Goal: Task Accomplishment & Management: Use online tool/utility

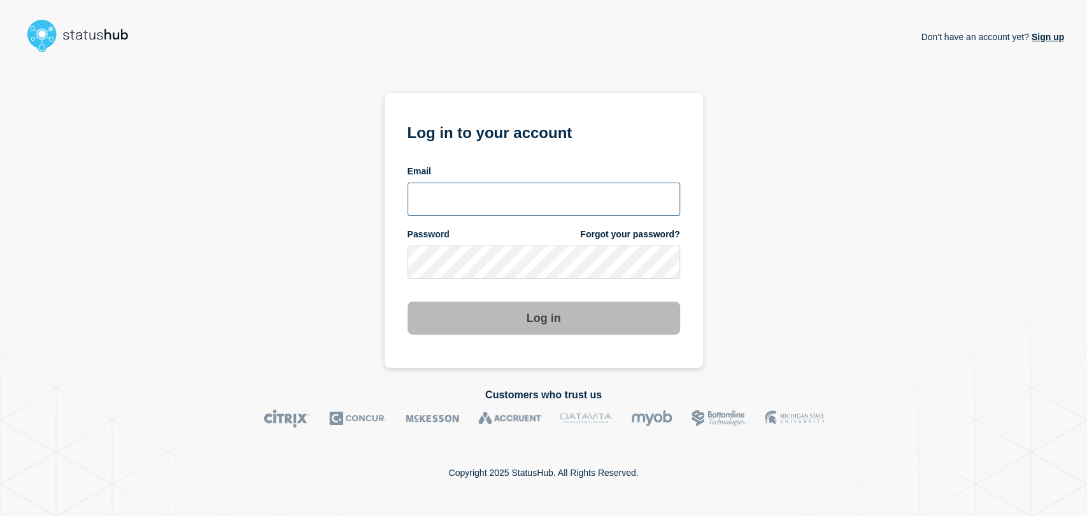
click at [488, 195] on input "email input" at bounding box center [543, 199] width 272 height 33
type input "gavin.moore@accruent.com"
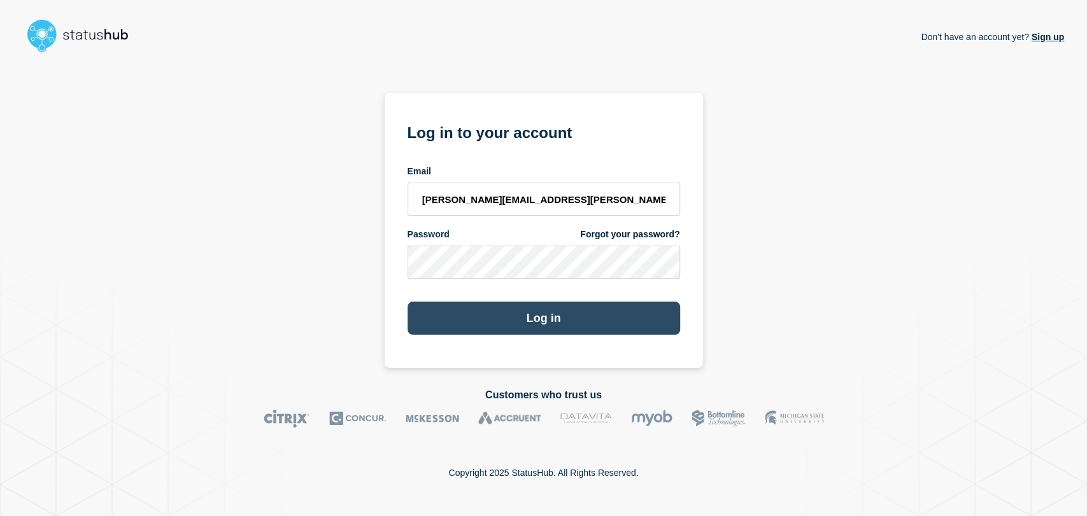
click at [498, 313] on button "Log in" at bounding box center [543, 318] width 272 height 33
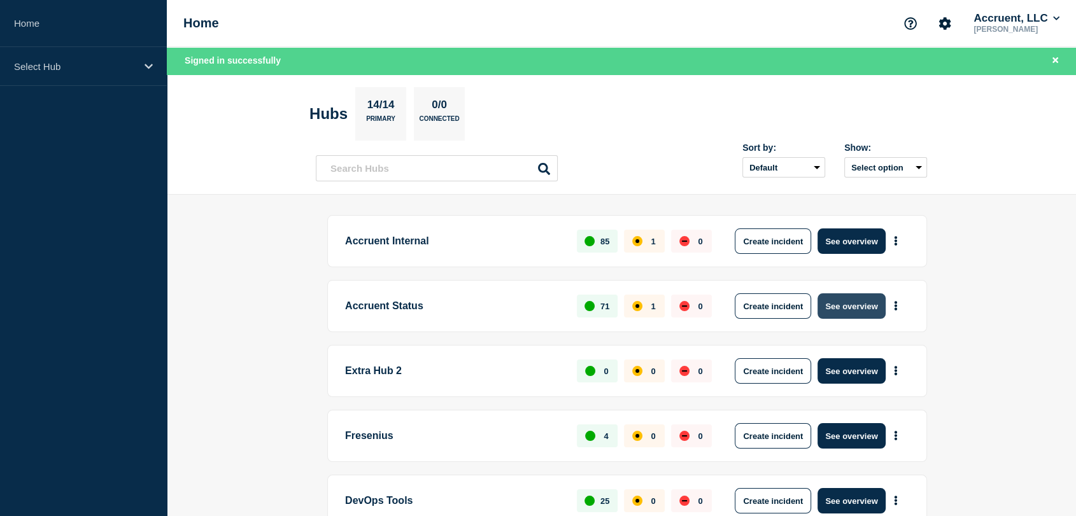
click at [838, 300] on button "See overview" at bounding box center [850, 305] width 67 height 25
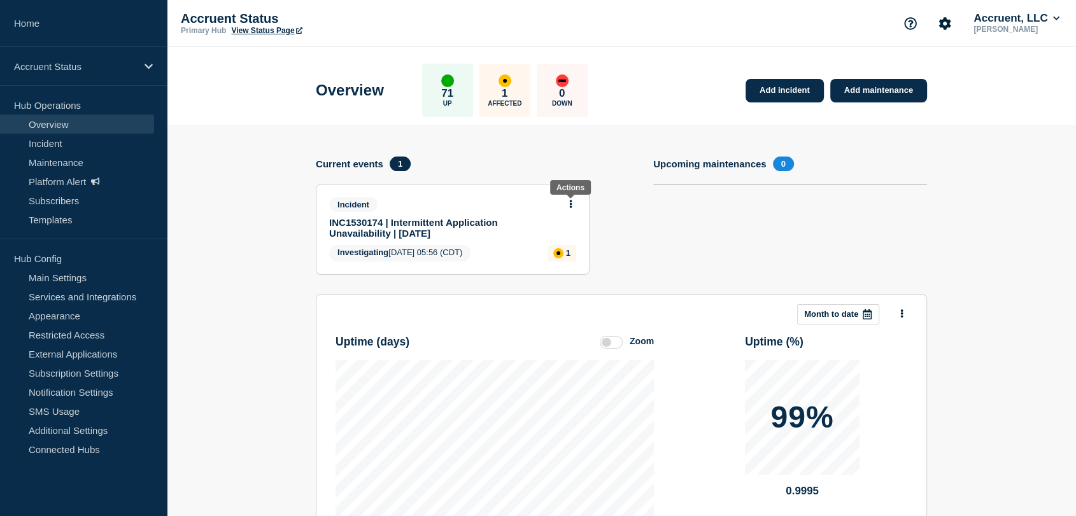
click at [569, 203] on icon at bounding box center [570, 204] width 3 height 8
click at [561, 251] on link "Update incident" at bounding box center [571, 250] width 62 height 10
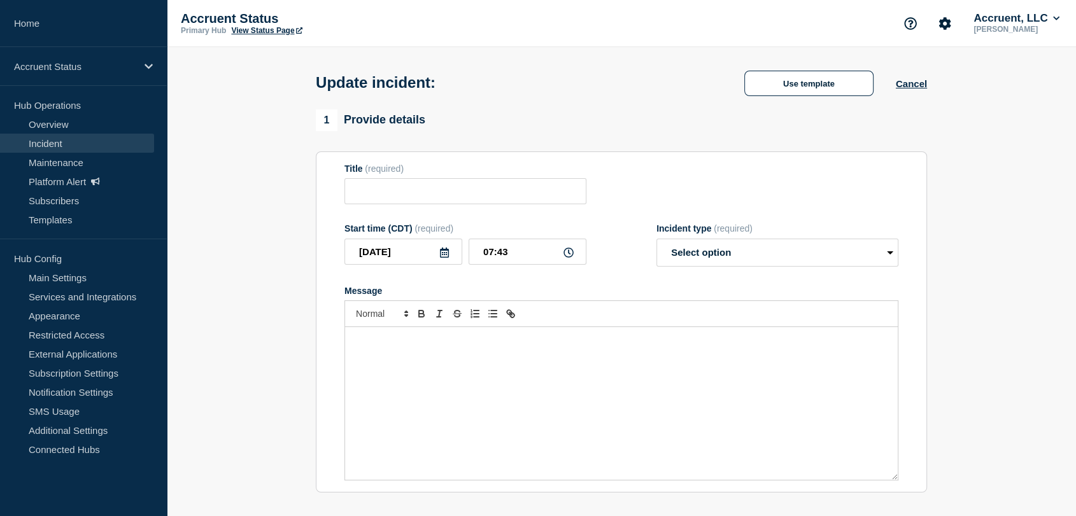
type input "INC1530174 | Intermittent Application Unavailability | 29th September"
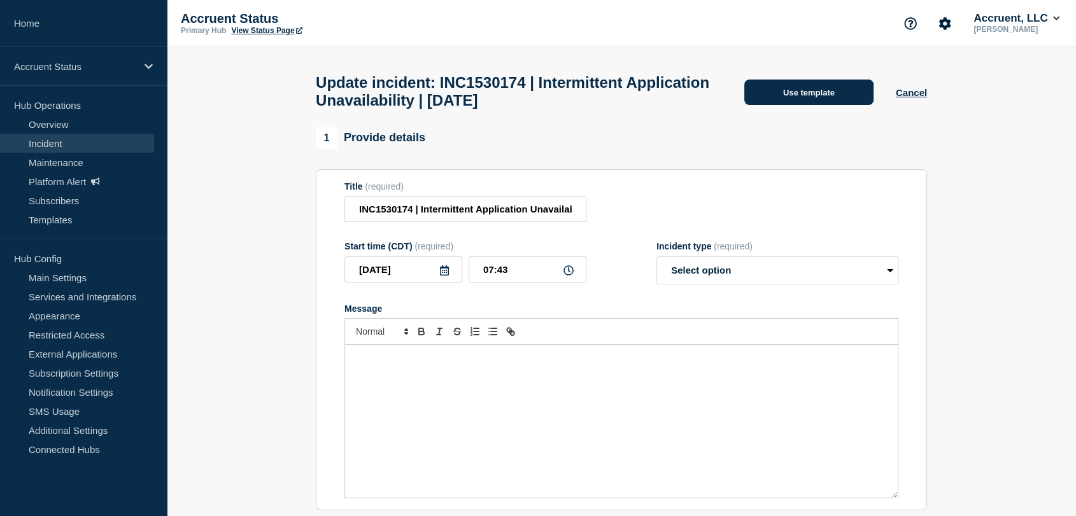
click at [763, 92] on button "Use template" at bounding box center [808, 92] width 129 height 25
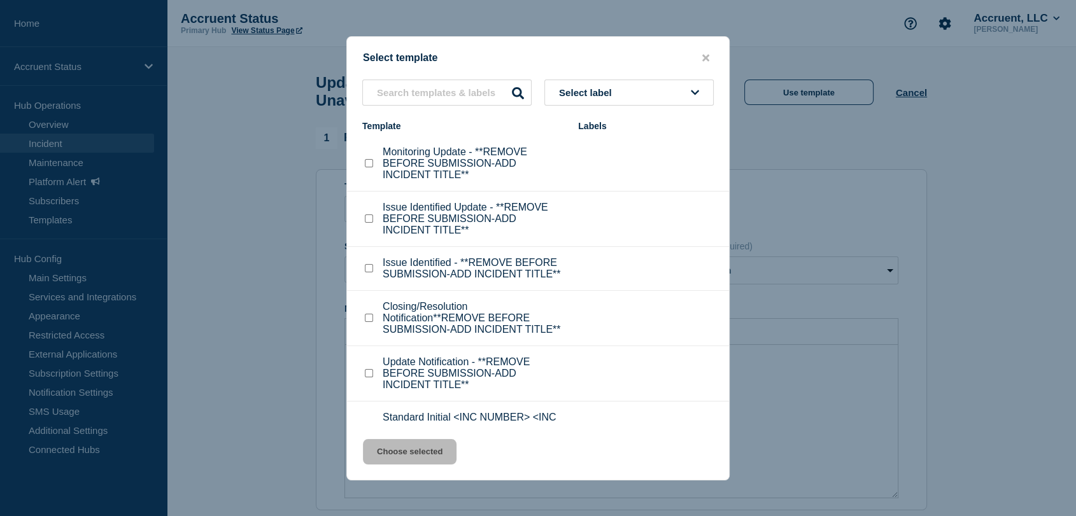
scroll to position [40, 0]
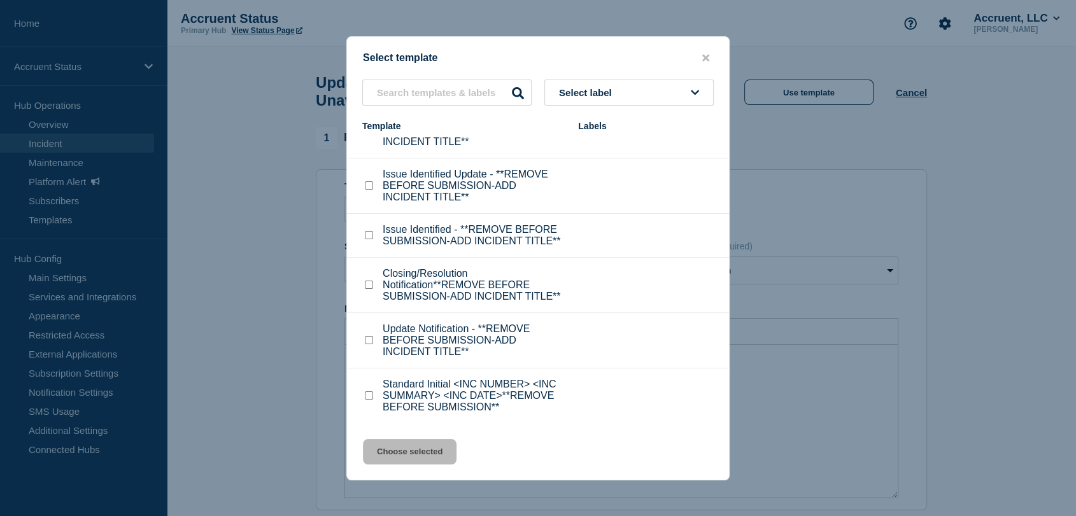
click at [371, 339] on input "Update Notification - **REMOVE BEFORE SUBMISSION-ADD INCIDENT TITLE** checkbox" at bounding box center [369, 340] width 8 height 8
checkbox input "true"
click at [413, 451] on button "Choose selected" at bounding box center [410, 451] width 94 height 25
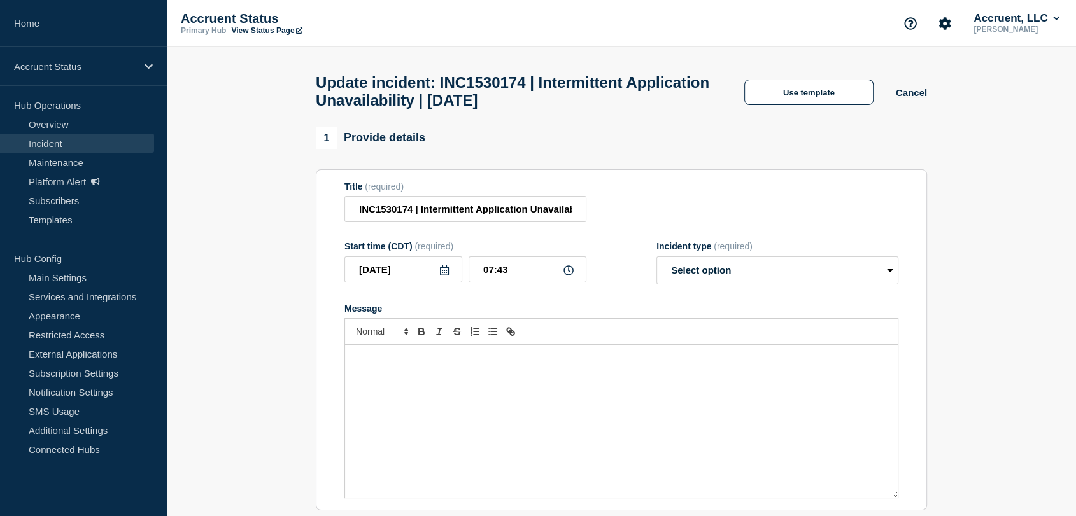
select select "investigating"
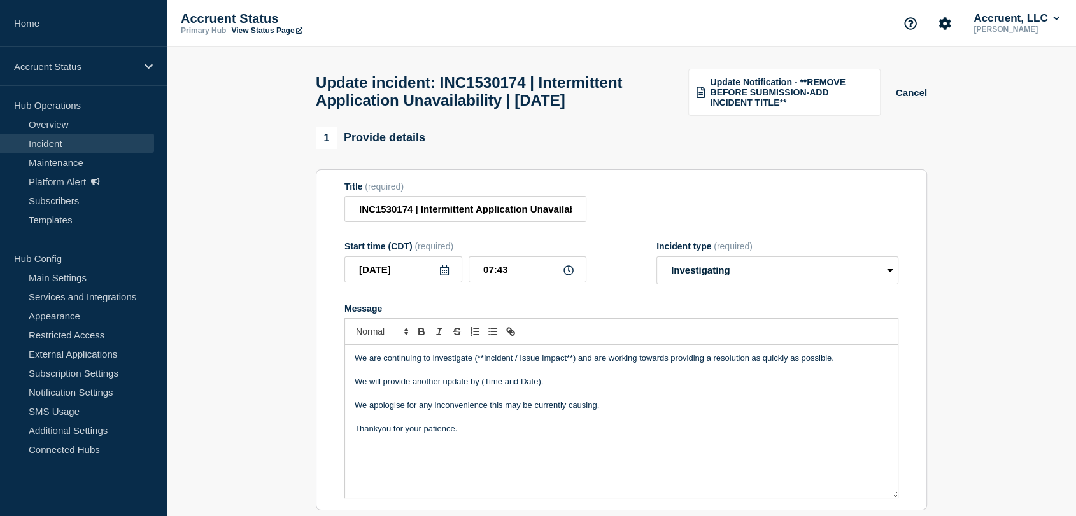
drag, startPoint x: 754, startPoint y: 391, endPoint x: 346, endPoint y: 390, distance: 408.1
click at [346, 390] on div "We are continuing to investigate (**Incident / Issue Impact**) and are working …" at bounding box center [621, 421] width 553 height 153
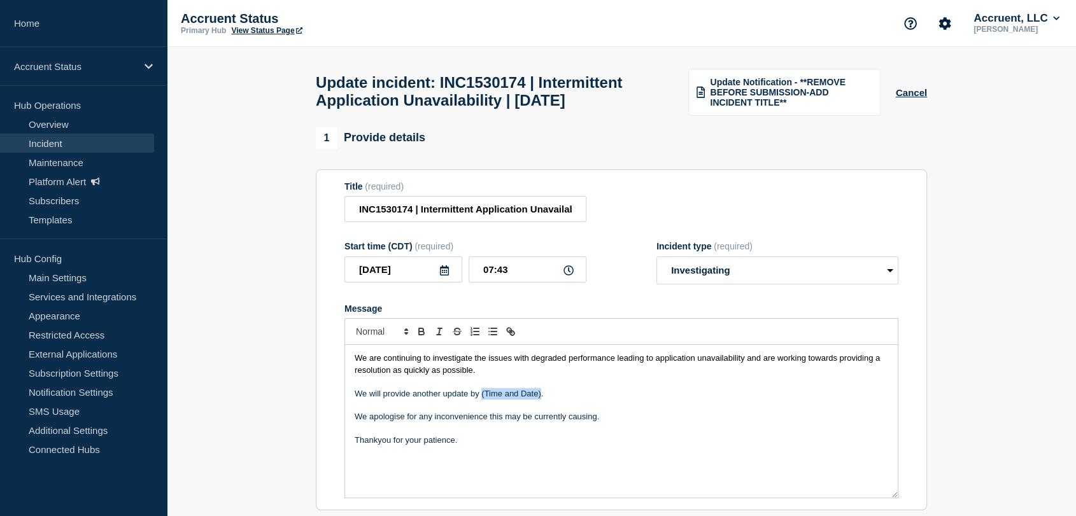
drag, startPoint x: 540, startPoint y: 422, endPoint x: 482, endPoint y: 421, distance: 57.9
click at [482, 400] on p "We will provide another update by (Time and Date)." at bounding box center [621, 393] width 533 height 11
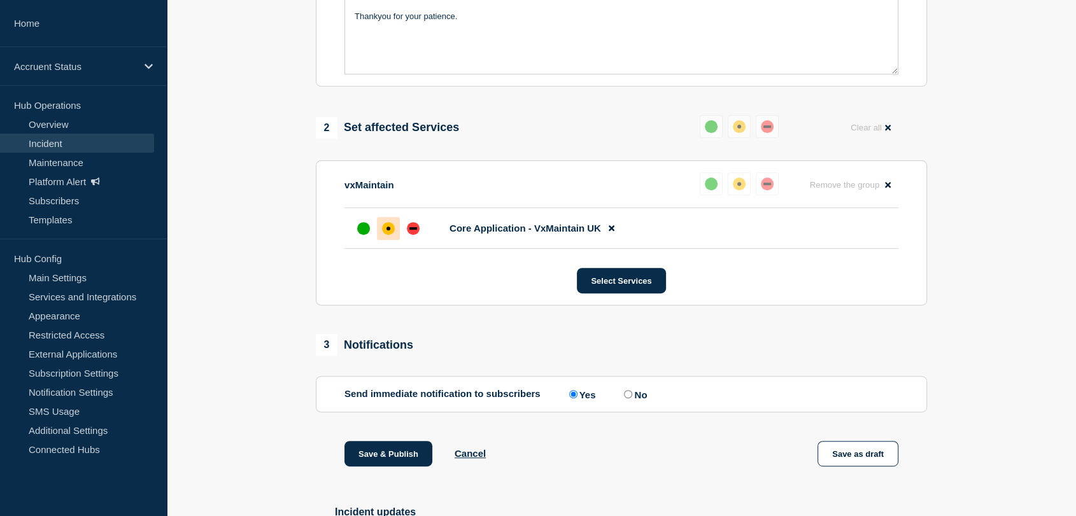
scroll to position [495, 0]
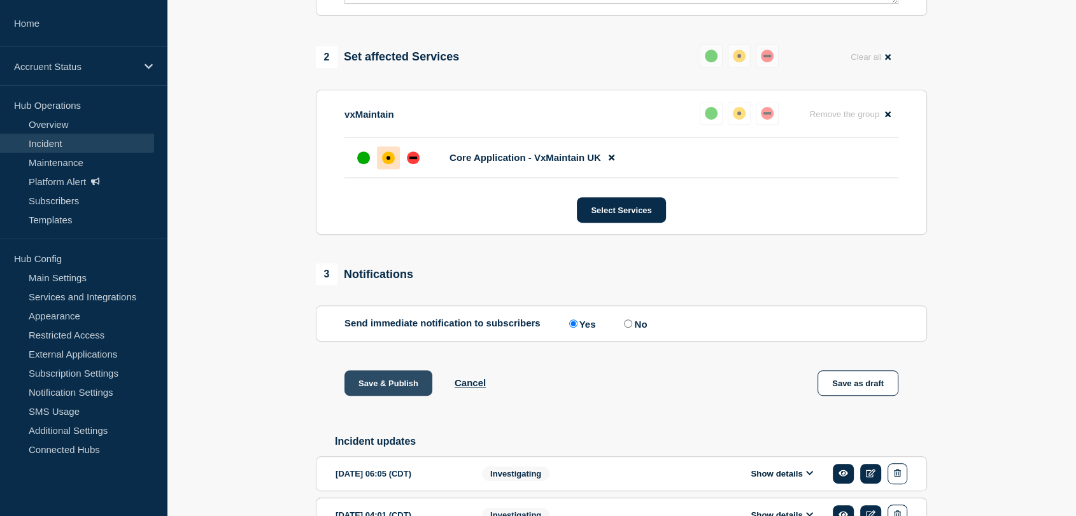
click at [397, 396] on button "Save & Publish" at bounding box center [388, 383] width 88 height 25
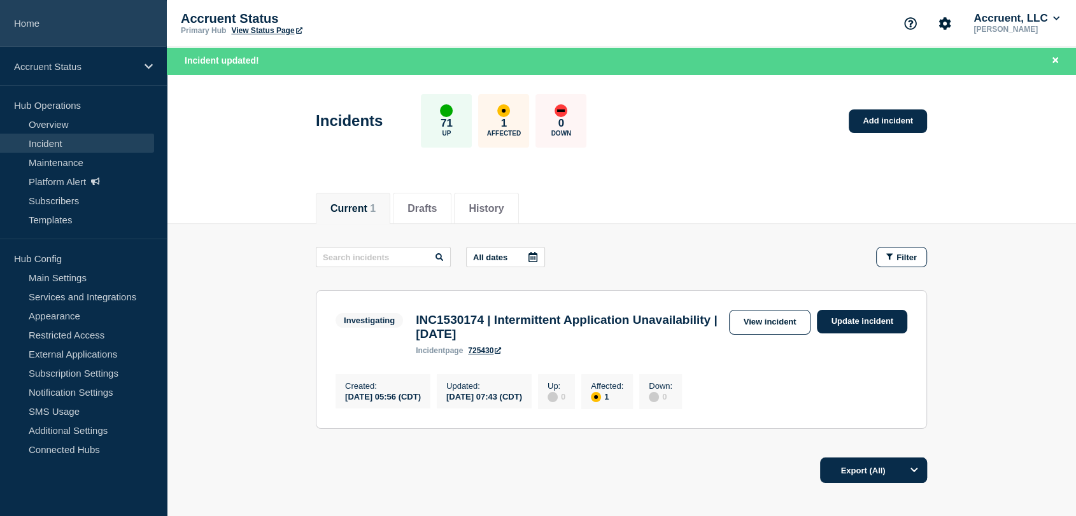
click at [42, 22] on link "Home" at bounding box center [83, 23] width 167 height 47
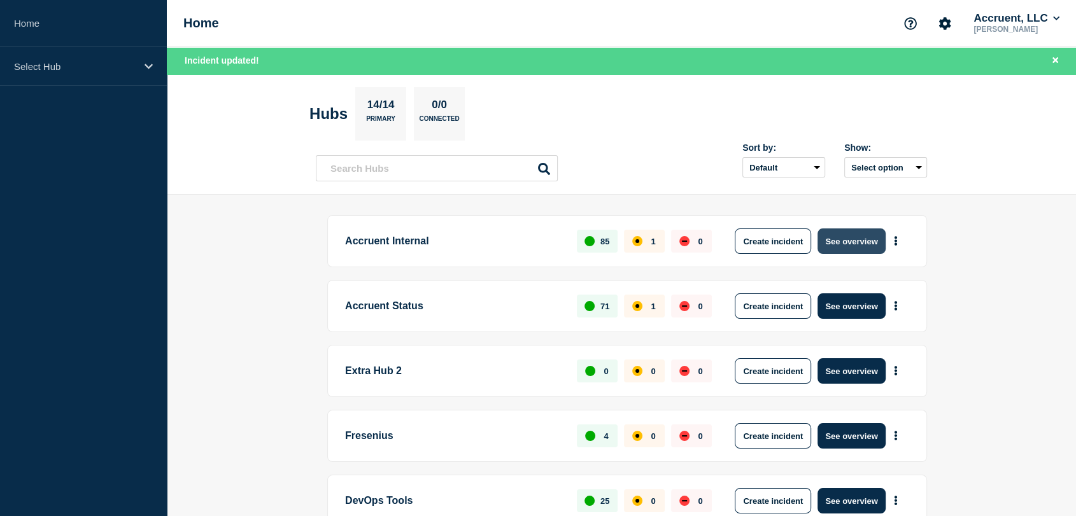
click at [844, 244] on button "See overview" at bounding box center [850, 241] width 67 height 25
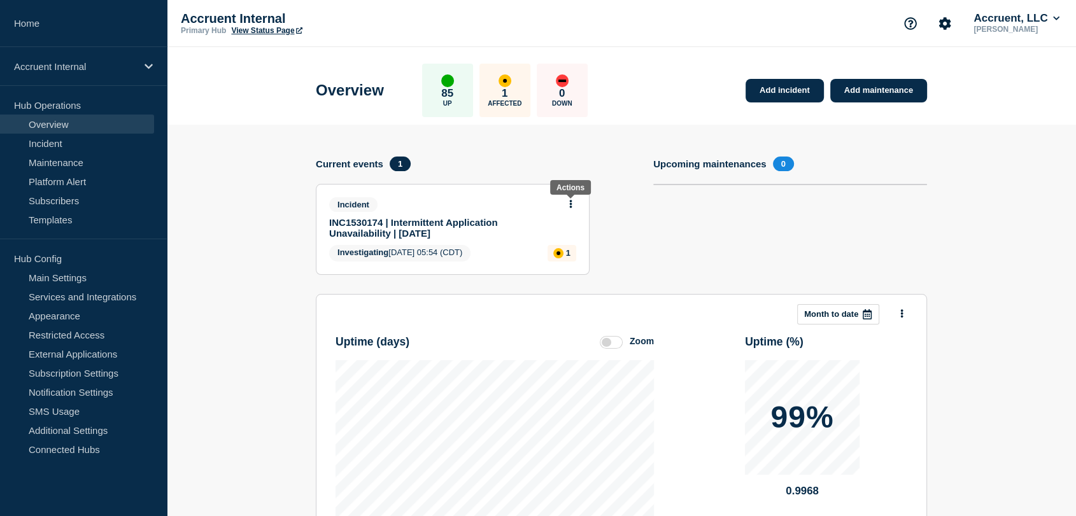
click at [572, 201] on button at bounding box center [570, 204] width 11 height 11
click at [576, 250] on link "Update incident" at bounding box center [571, 250] width 62 height 10
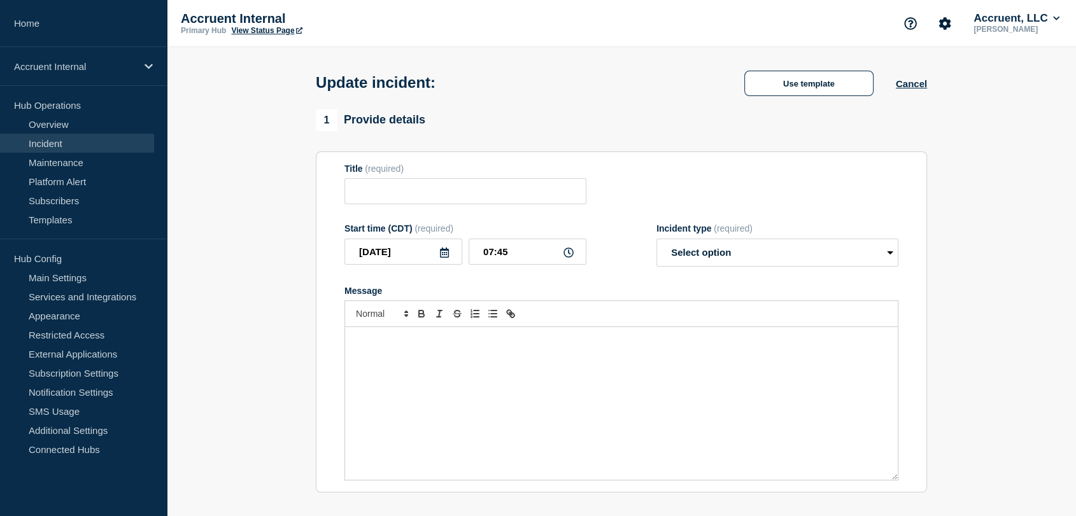
type input "INC1530174 | Intermittent Application Unavailability | 29th September"
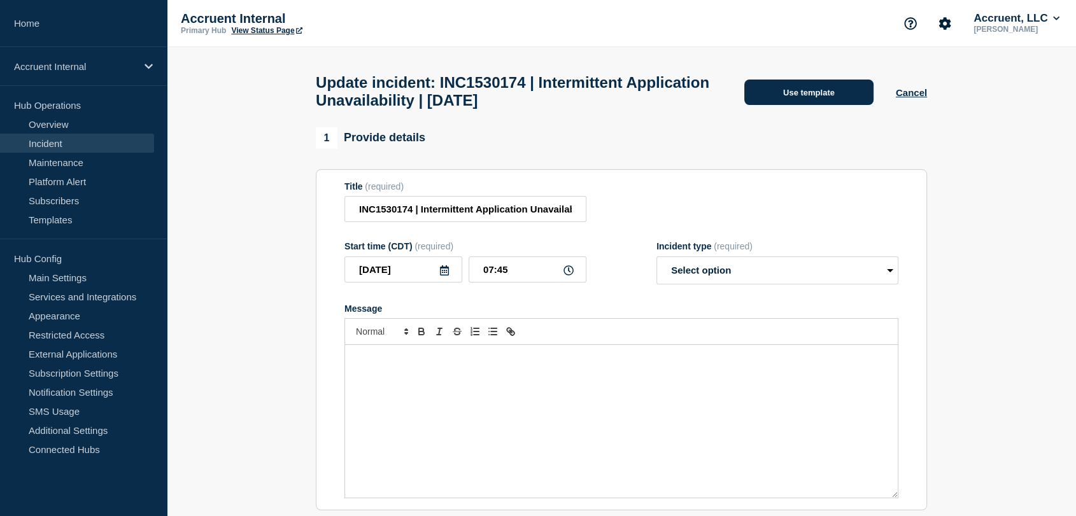
click at [775, 90] on button "Use template" at bounding box center [808, 92] width 129 height 25
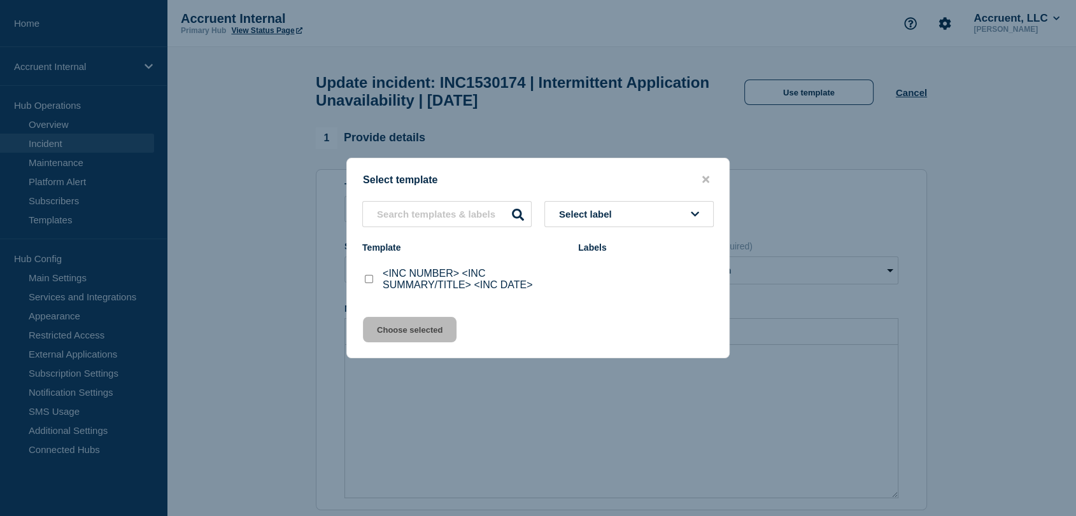
click at [369, 280] on input "<INC NUMBER> <INC SUMMARY/TITLE> <INC DATE> checkbox" at bounding box center [369, 279] width 8 height 8
checkbox input "true"
click at [409, 335] on button "Choose selected" at bounding box center [410, 329] width 94 height 25
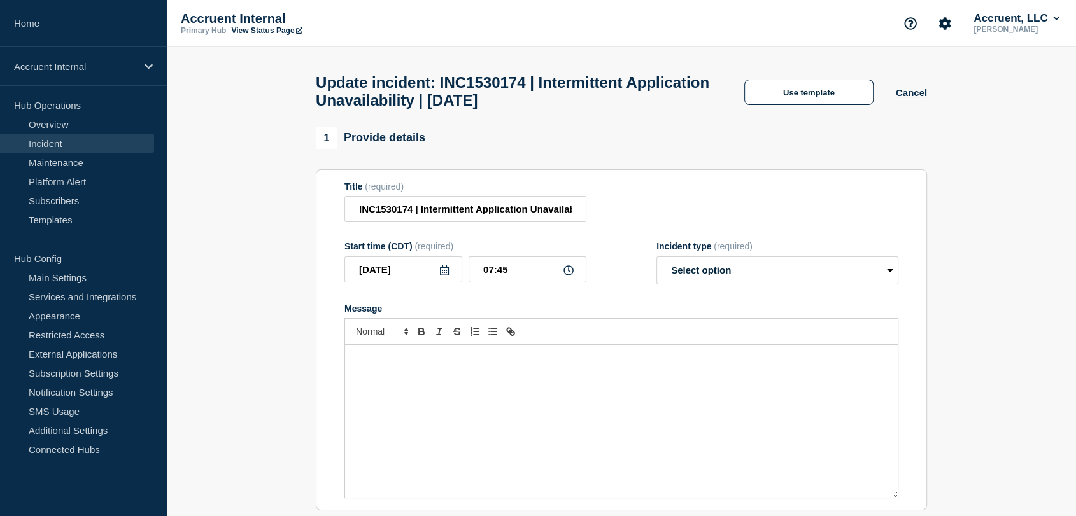
select select "investigating"
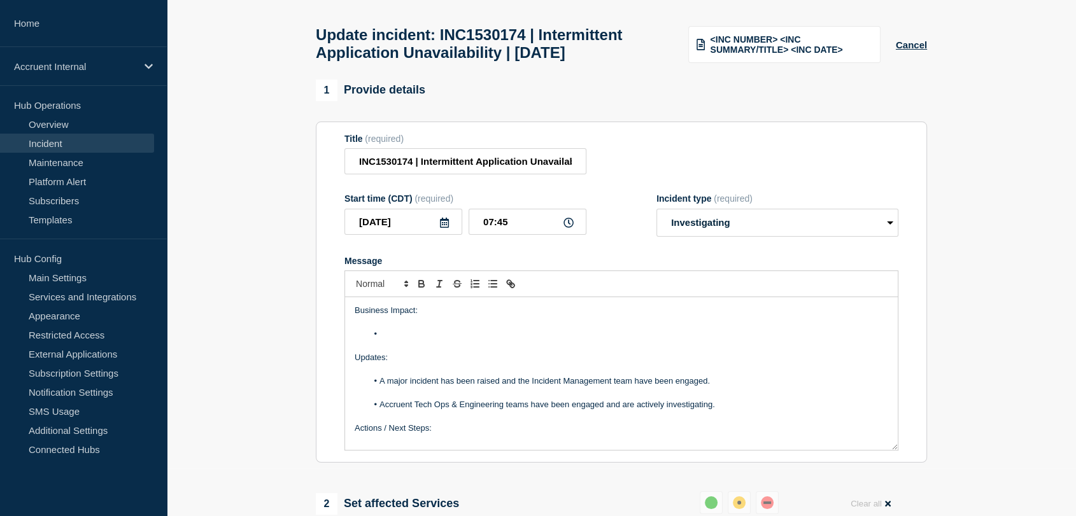
scroll to position [71, 0]
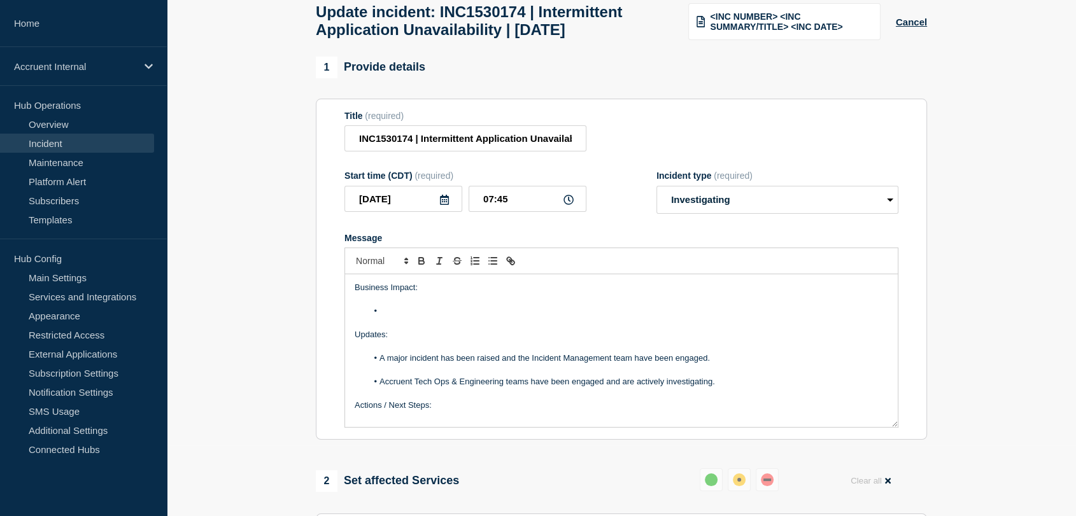
click at [390, 317] on li "Message" at bounding box center [627, 311] width 521 height 11
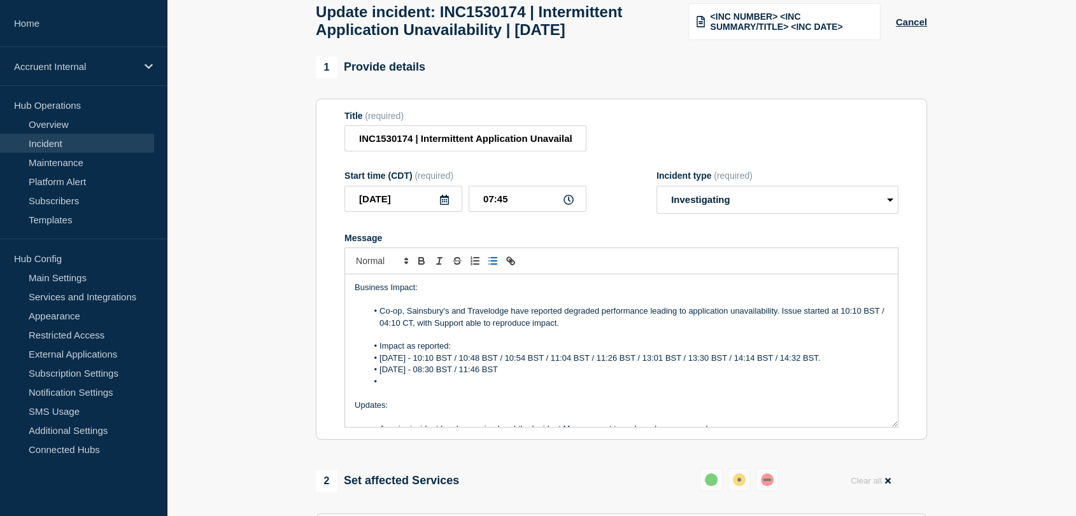
click at [561, 376] on li "30th September - 08:30 BST / 11:46 BST" at bounding box center [627, 369] width 521 height 11
drag, startPoint x: 584, startPoint y: 396, endPoint x: 373, endPoint y: 396, distance: 211.4
click at [373, 376] on li "30th September - 08:30 BST / 11:46 BST / 13:24 BST" at bounding box center [627, 369] width 521 height 11
copy li "30th September - 08:30 BST / 11:46 BST / 13:24 BST"
click at [429, 388] on li "Message" at bounding box center [627, 381] width 521 height 11
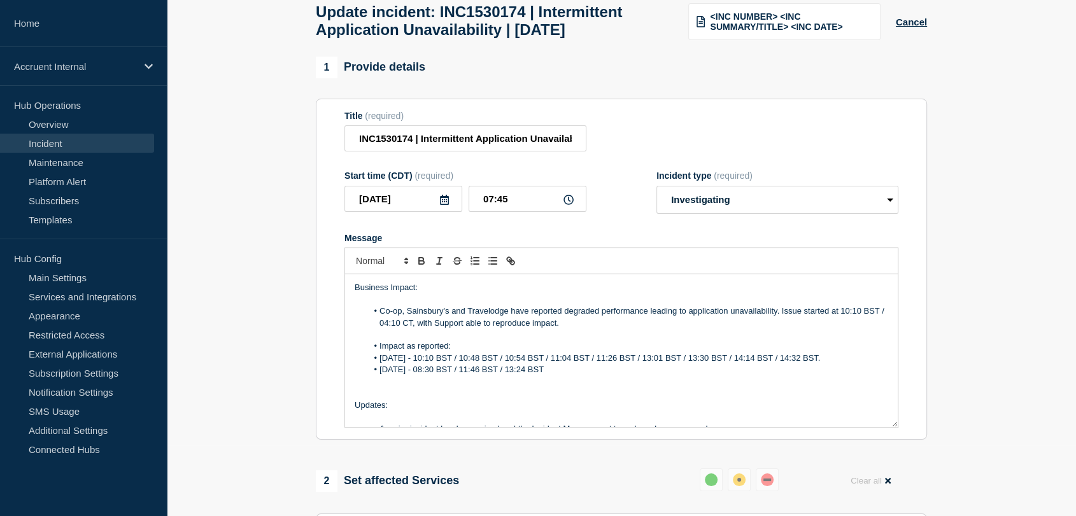
drag, startPoint x: 856, startPoint y: 388, endPoint x: 411, endPoint y: 385, distance: 445.6
click at [411, 364] on li "29th September - 10:10 BST / 10:48 BST / 10:54 BST / 11:04 BST / 11:26 BST / 13…" at bounding box center [627, 358] width 521 height 11
click at [586, 376] on li "30th September - 08:30 BST / 11:46 BST / 13:24 BST" at bounding box center [627, 369] width 521 height 11
drag, startPoint x: 596, startPoint y: 394, endPoint x: 384, endPoint y: 385, distance: 212.2
click at [377, 376] on ol "Impact as reported: 29th September - 10:10 BST / 10:48 BST / 10:54 BST / 11:04 …" at bounding box center [621, 358] width 533 height 35
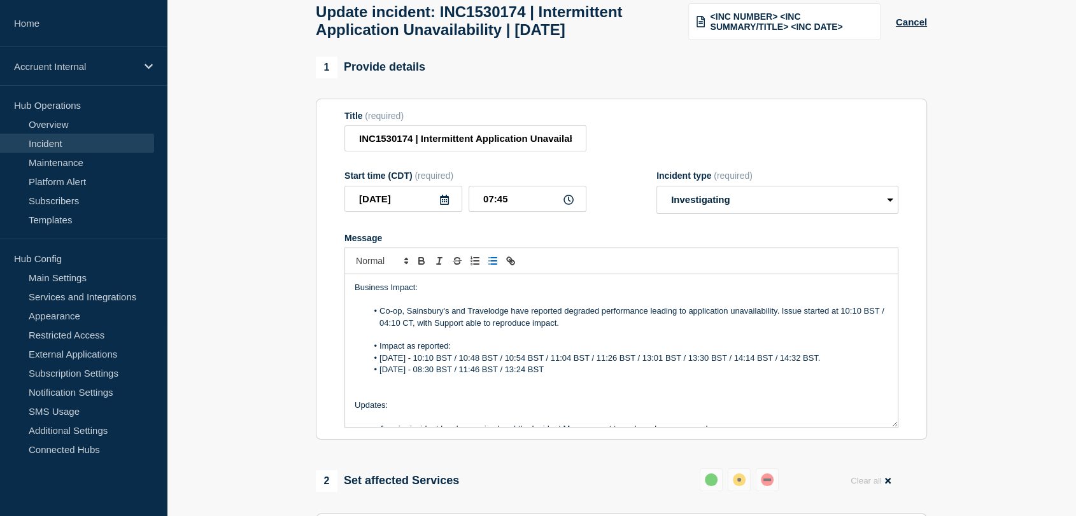
copy ol "29th September - 10:10 BST / 10:48 BST / 10:54 BST / 11:04 BST / 11:26 BST / 13…"
click at [594, 376] on li "30th September - 08:30 BST / 11:46 BST / 13:24 BST" at bounding box center [627, 369] width 521 height 11
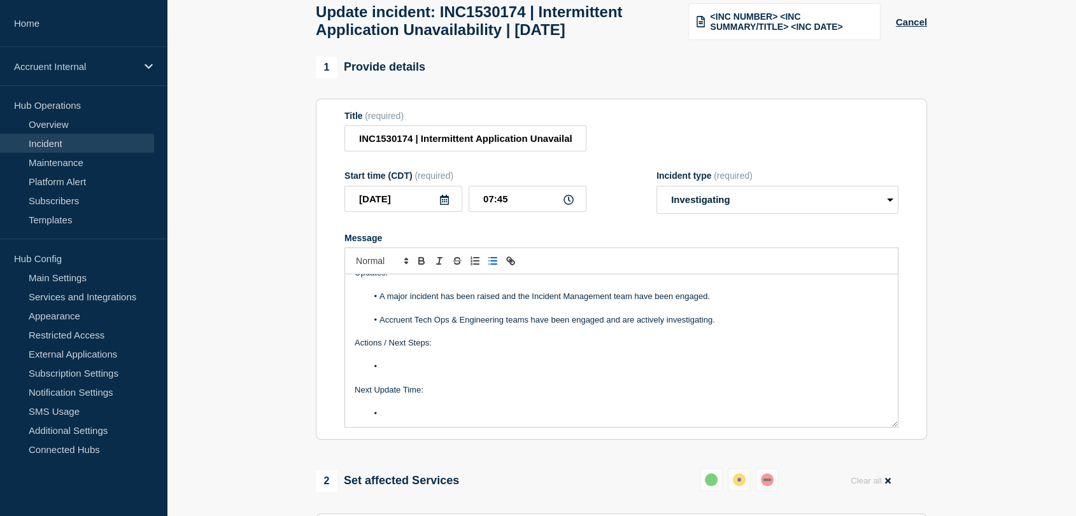
scroll to position [132, 0]
drag, startPoint x: 712, startPoint y: 325, endPoint x: 388, endPoint y: 328, distance: 323.4
click at [388, 302] on li "A major incident has been raised and the Incident Management team have been eng…" at bounding box center [627, 296] width 521 height 11
click at [549, 302] on li "Engineering are currently investigating" at bounding box center [627, 296] width 521 height 11
click at [747, 326] on li "Accruent Tech Ops & Engineering teams have been engaged and are actively invest…" at bounding box center [627, 319] width 521 height 11
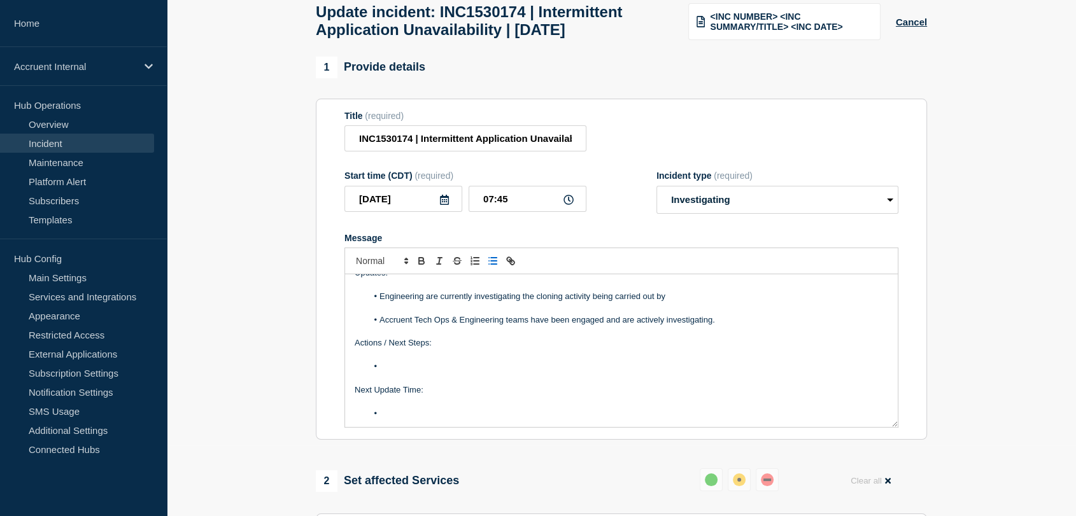
click at [672, 290] on p "Message" at bounding box center [621, 284] width 533 height 11
click at [681, 302] on li "Engineering are currently investigating the cloning activity being carried out …" at bounding box center [627, 296] width 521 height 11
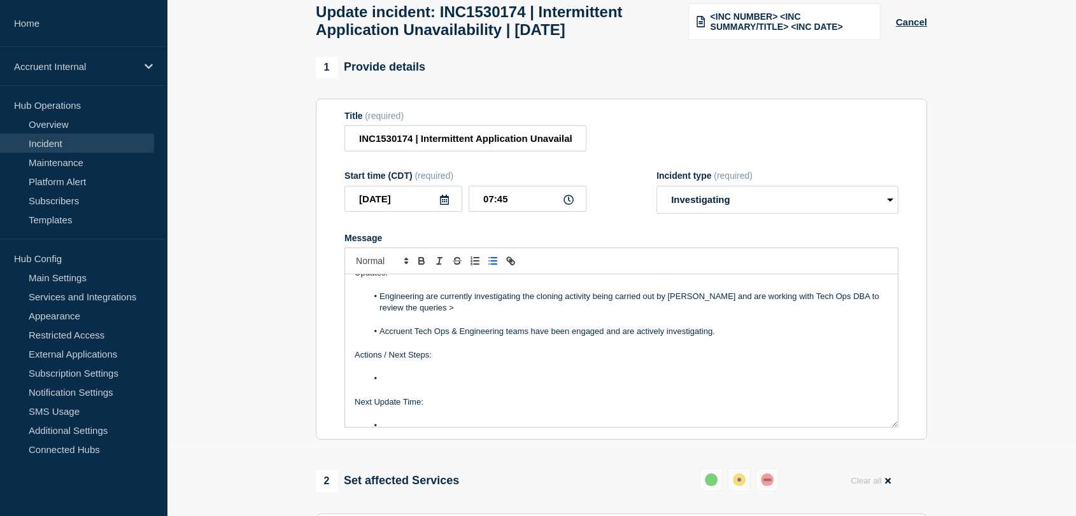
click at [430, 314] on li "Engineering are currently investigating the cloning activity being carried out …" at bounding box center [627, 303] width 521 height 24
drag, startPoint x: 725, startPoint y: 362, endPoint x: 387, endPoint y: 360, distance: 338.1
click at [387, 337] on li "Accruent Tech Ops & Engineering teams have been engaged and are actively invest…" at bounding box center [627, 331] width 521 height 11
click at [408, 337] on li "Message" at bounding box center [627, 331] width 521 height 11
click at [410, 337] on li "Message" at bounding box center [627, 331] width 521 height 11
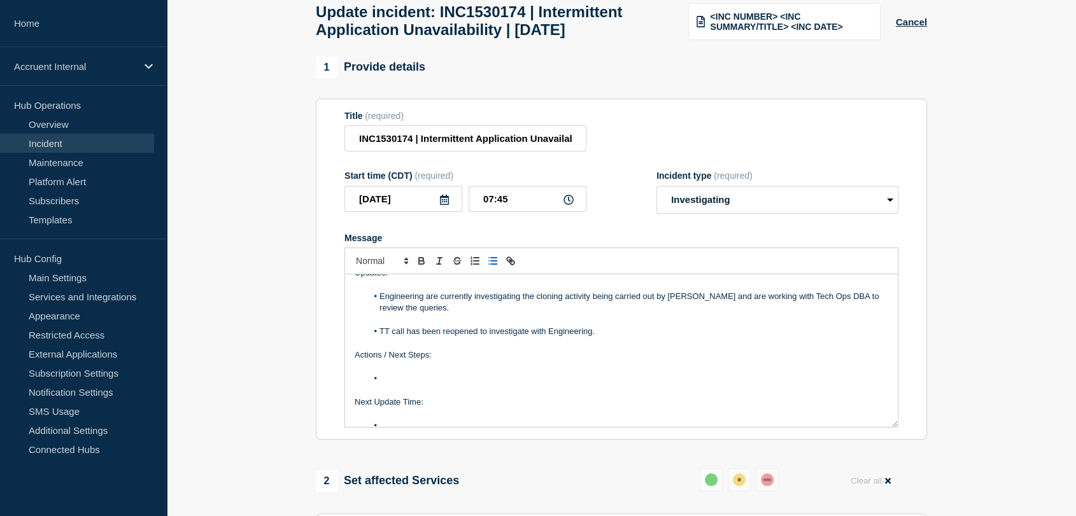
drag, startPoint x: 605, startPoint y: 358, endPoint x: 380, endPoint y: 358, distance: 224.7
click at [380, 337] on li "TT call has been reopened to investigate with Engineering." at bounding box center [627, 331] width 521 height 11
click at [406, 372] on li "Message" at bounding box center [627, 366] width 521 height 11
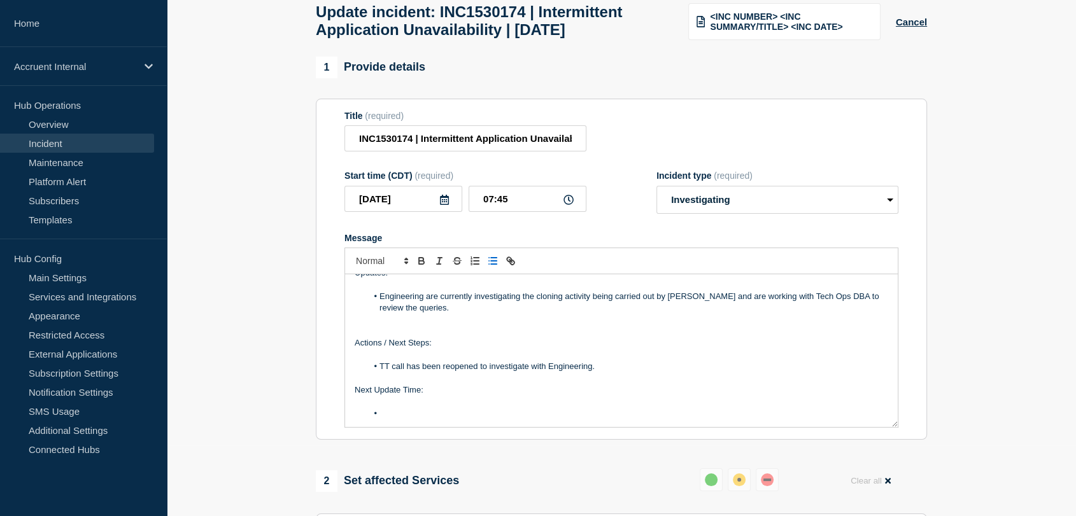
click at [399, 420] on li "Message" at bounding box center [627, 413] width 521 height 11
click at [448, 420] on li "16:00 BST" at bounding box center [627, 413] width 521 height 11
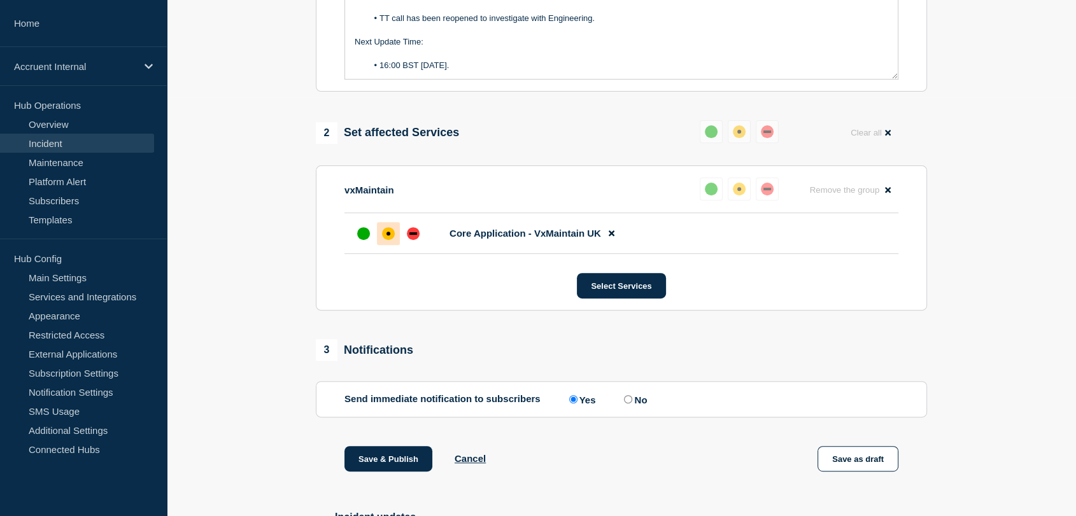
scroll to position [424, 0]
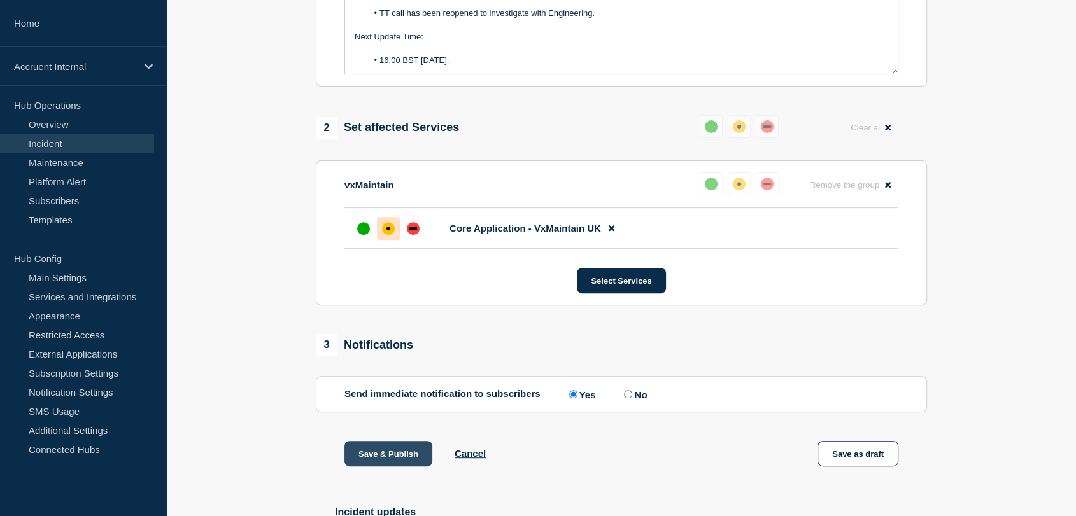
click at [376, 467] on button "Save & Publish" at bounding box center [388, 453] width 88 height 25
